Goal: Information Seeking & Learning: Learn about a topic

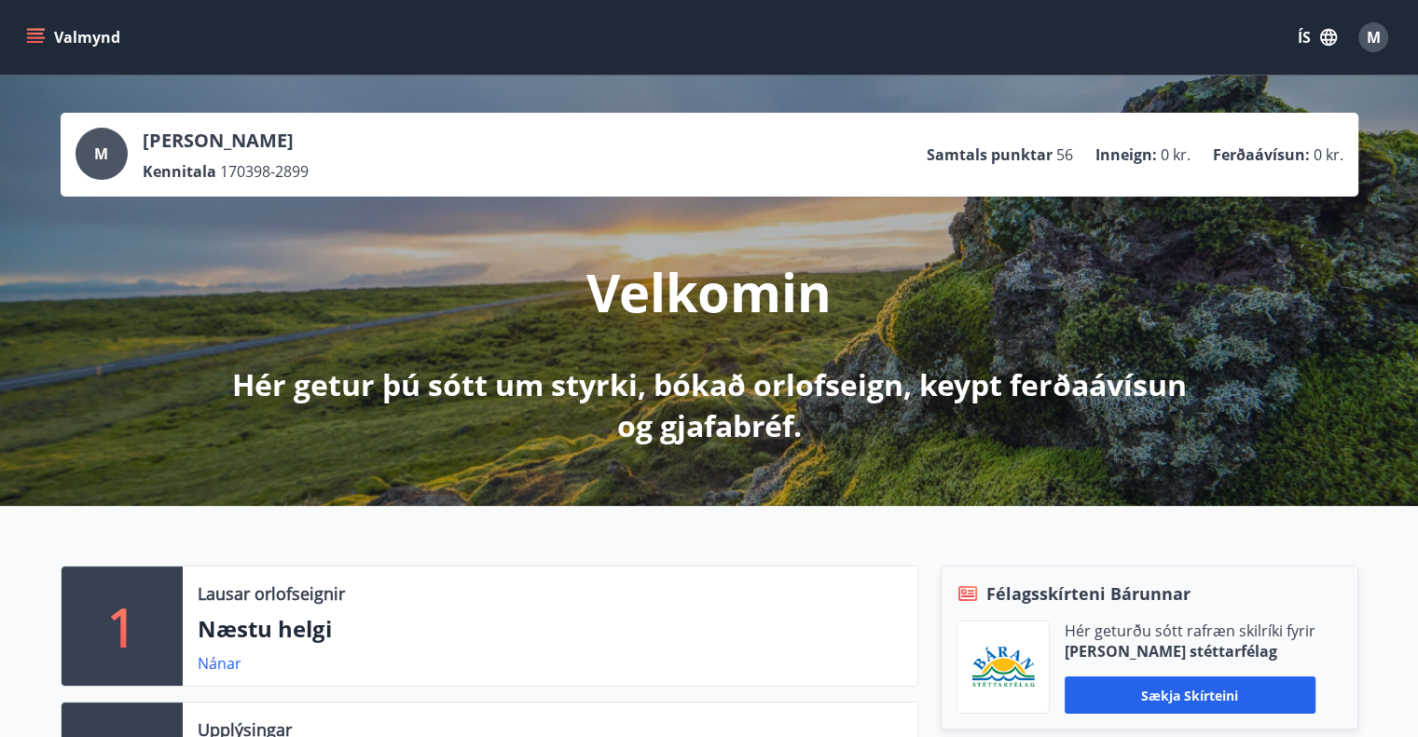
click at [30, 33] on icon "menu" at bounding box center [35, 34] width 17 height 2
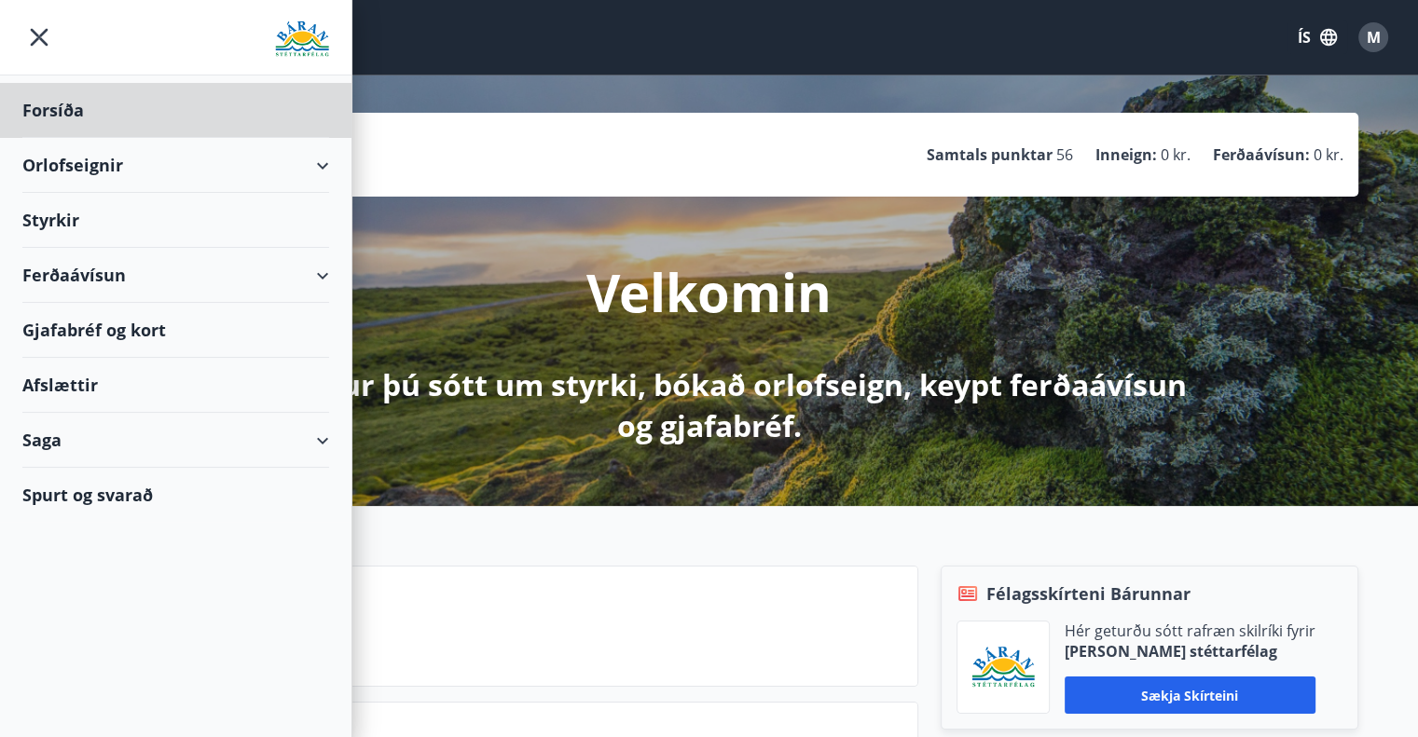
click at [108, 138] on div "Styrkir" at bounding box center [175, 110] width 307 height 55
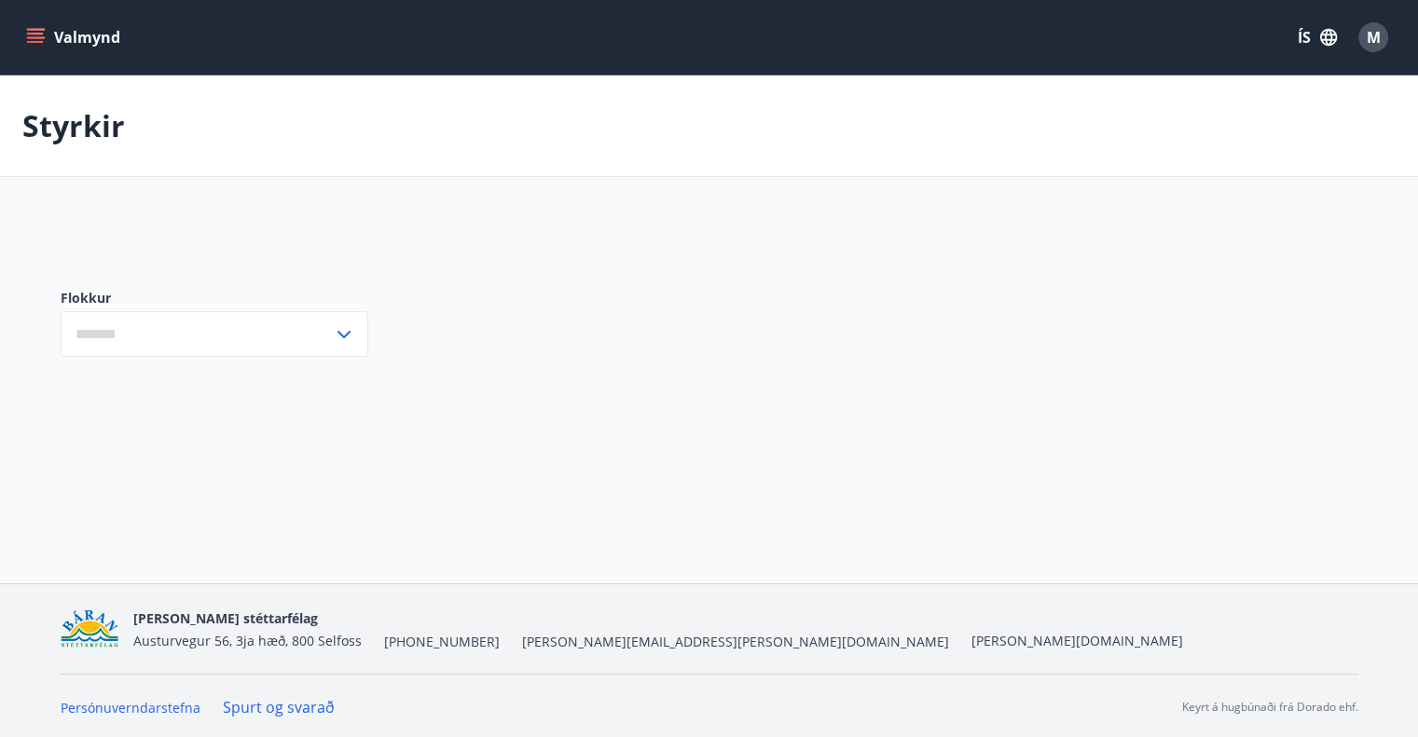
type input "***"
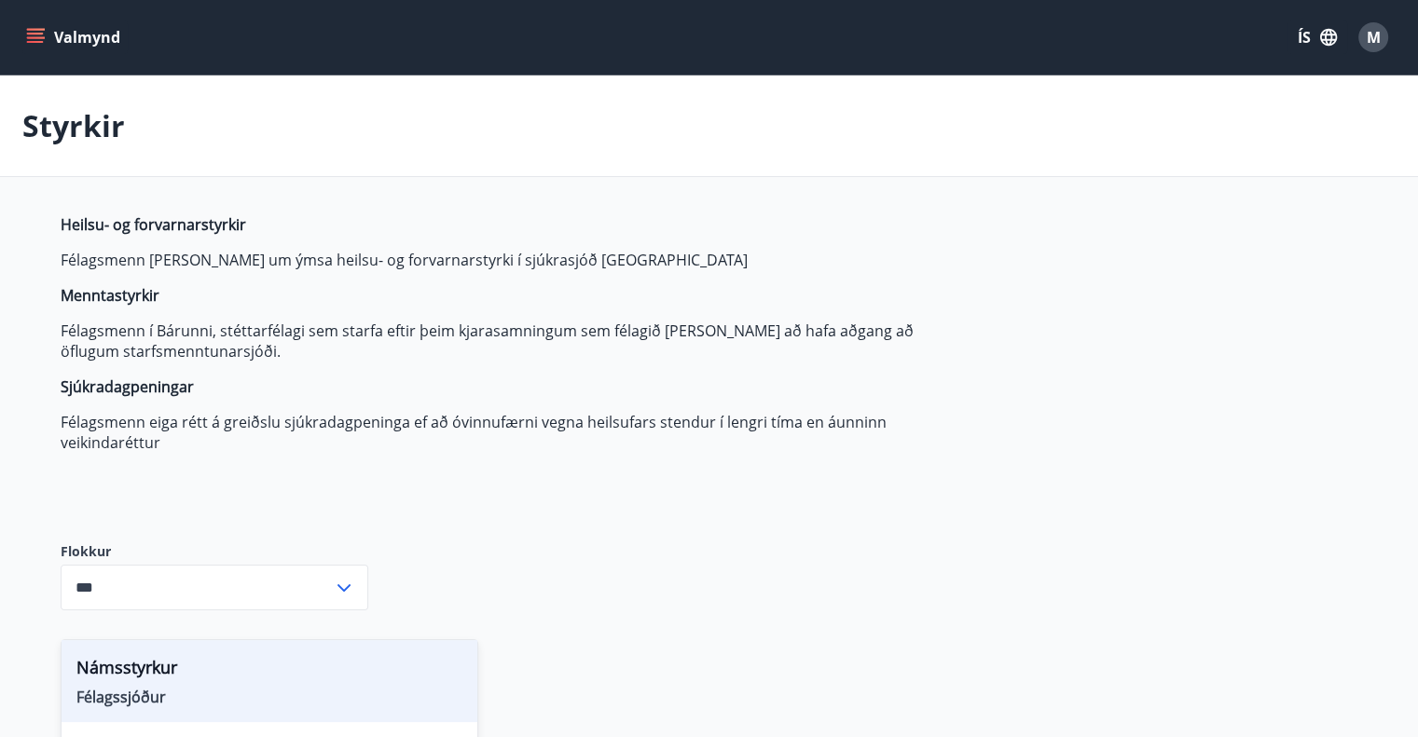
click at [1366, 41] on span "M" at bounding box center [1373, 37] width 14 height 21
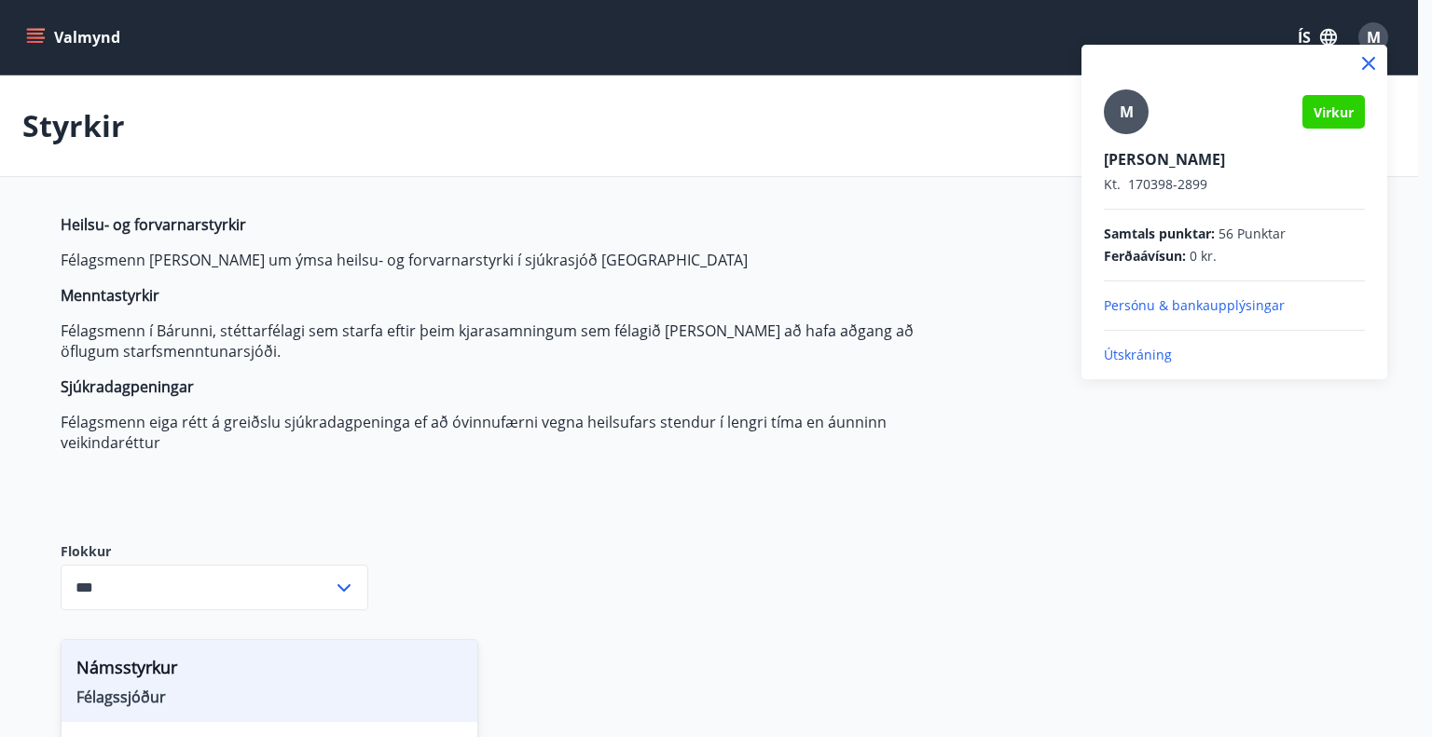
click at [1114, 358] on p "Útskráning" at bounding box center [1233, 355] width 261 height 19
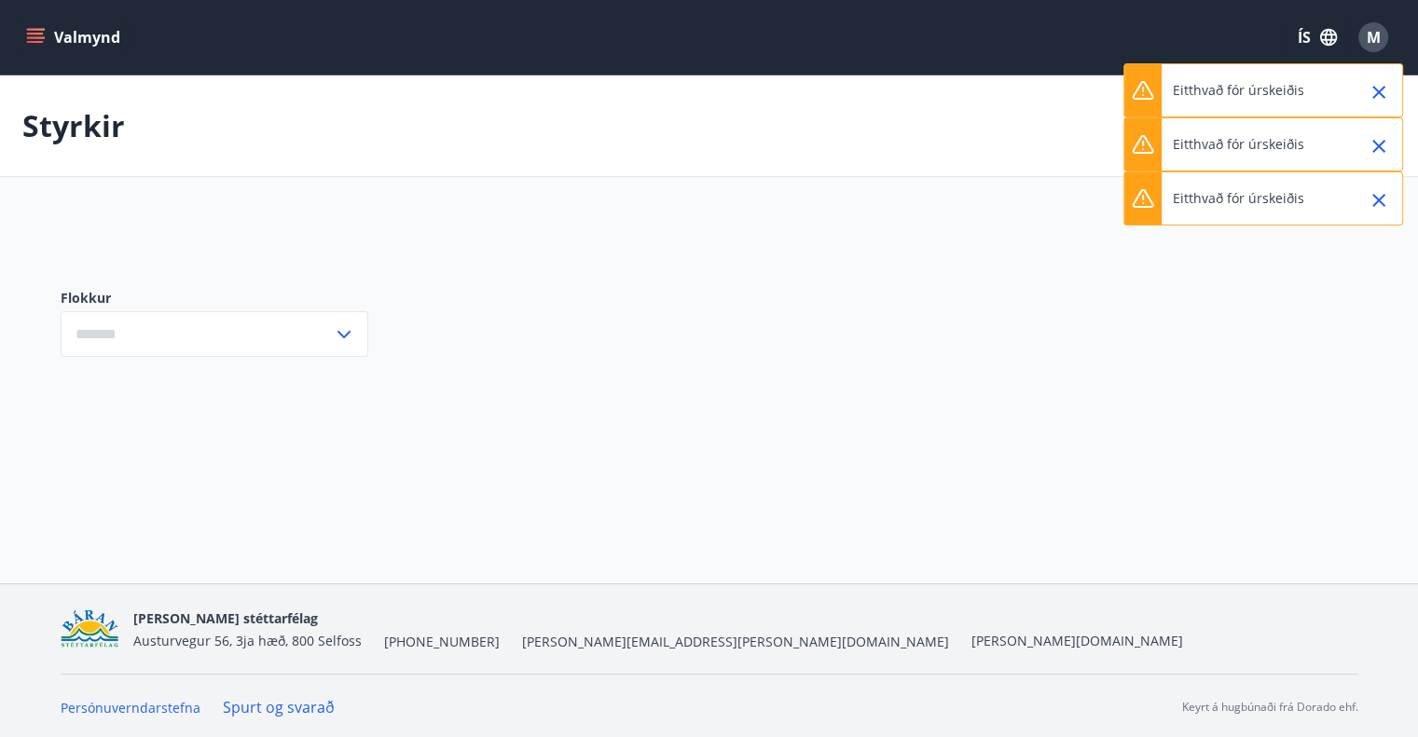
click at [1368, 34] on span "M" at bounding box center [1373, 37] width 14 height 21
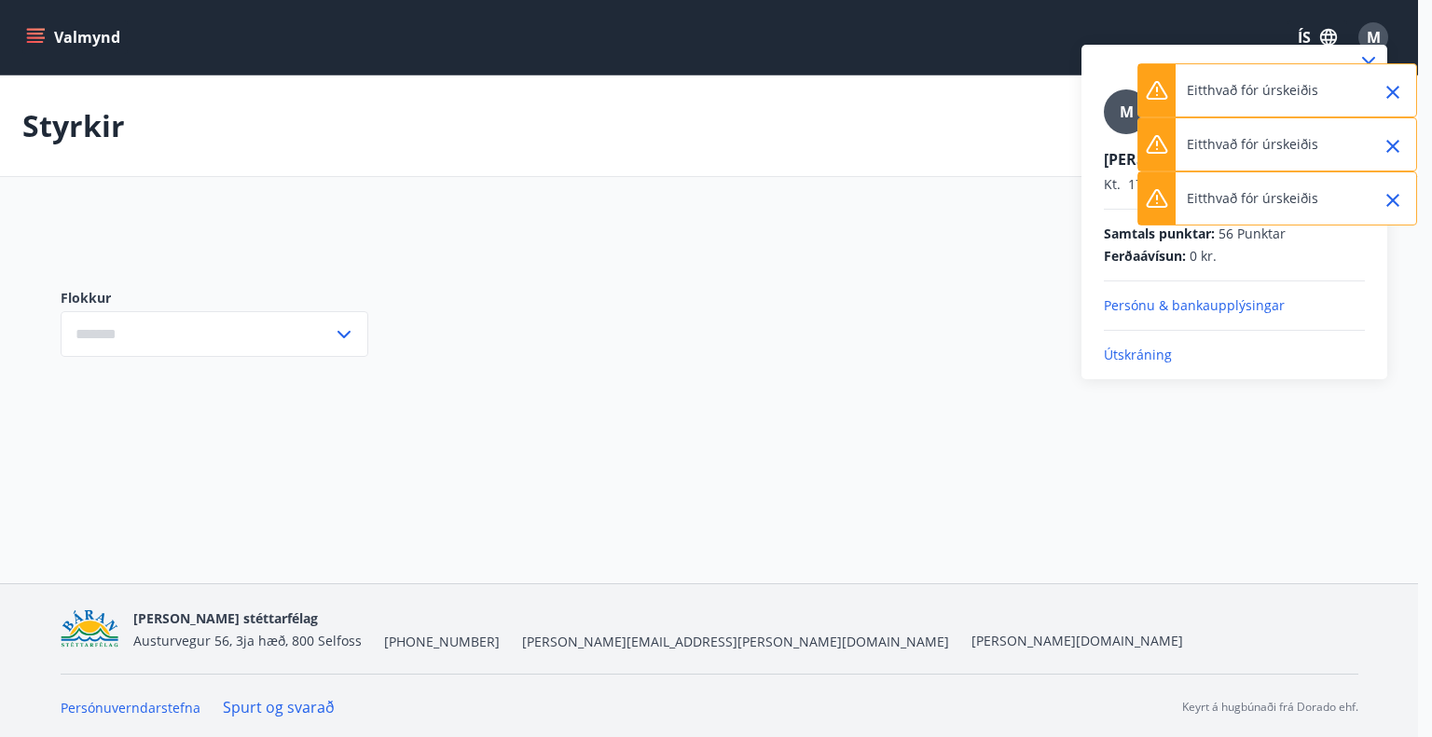
click at [1133, 352] on p "Útskráning" at bounding box center [1233, 355] width 261 height 19
